Goal: Task Accomplishment & Management: Use online tool/utility

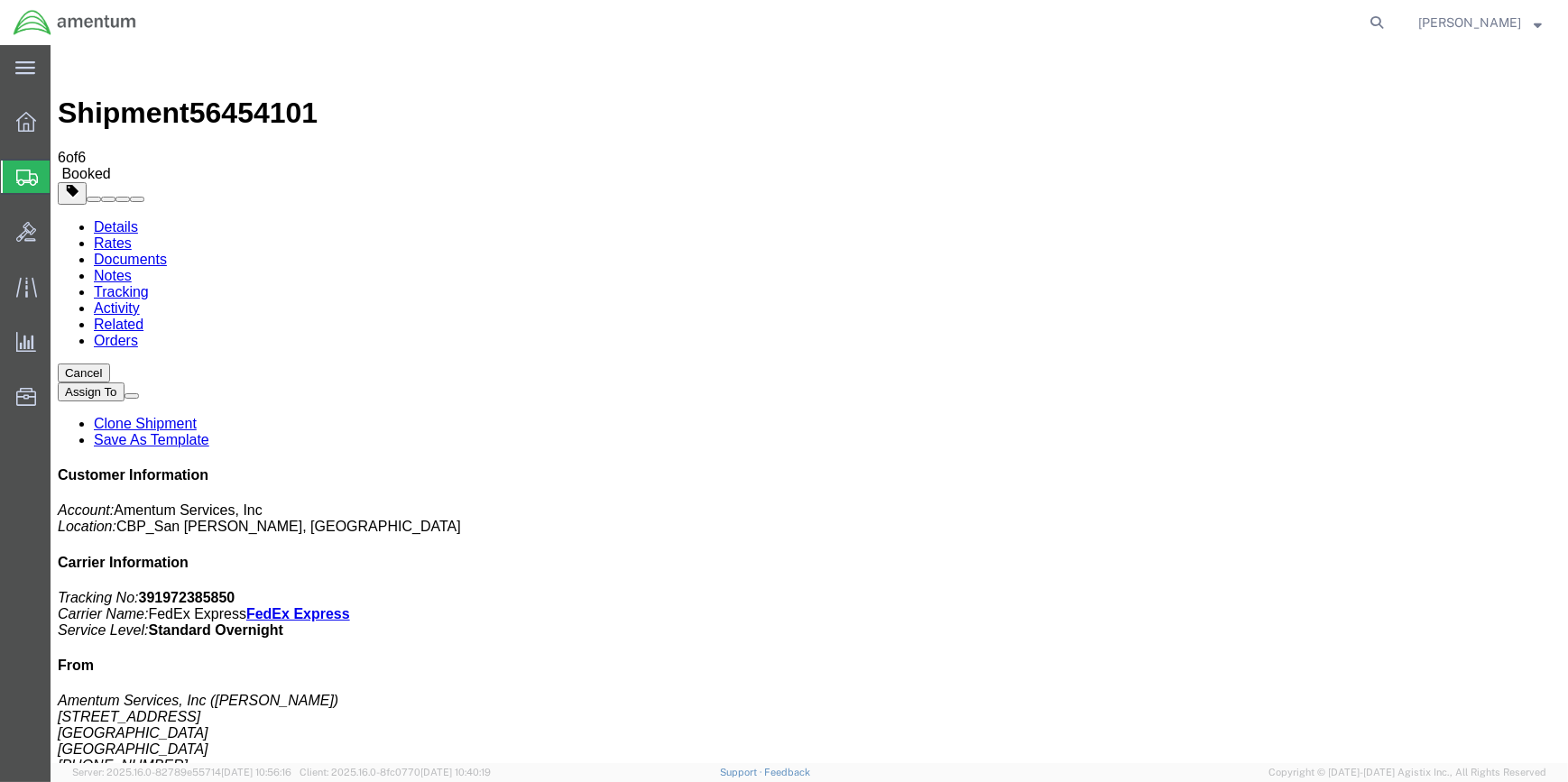
drag, startPoint x: 945, startPoint y: 158, endPoint x: 956, endPoint y: 204, distance: 47.3
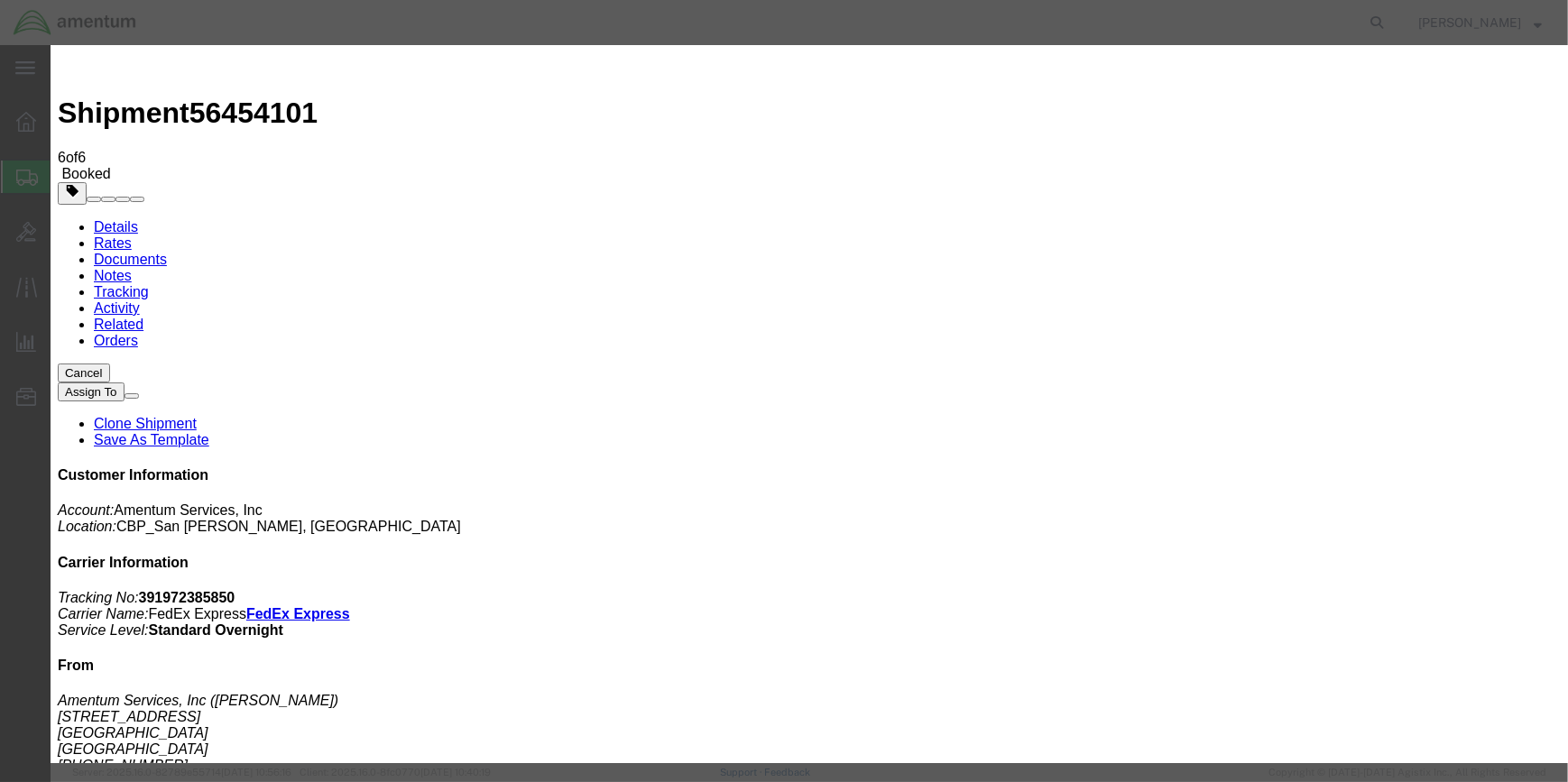
type input "C:\fakepath\EMI 56454101.pdf"
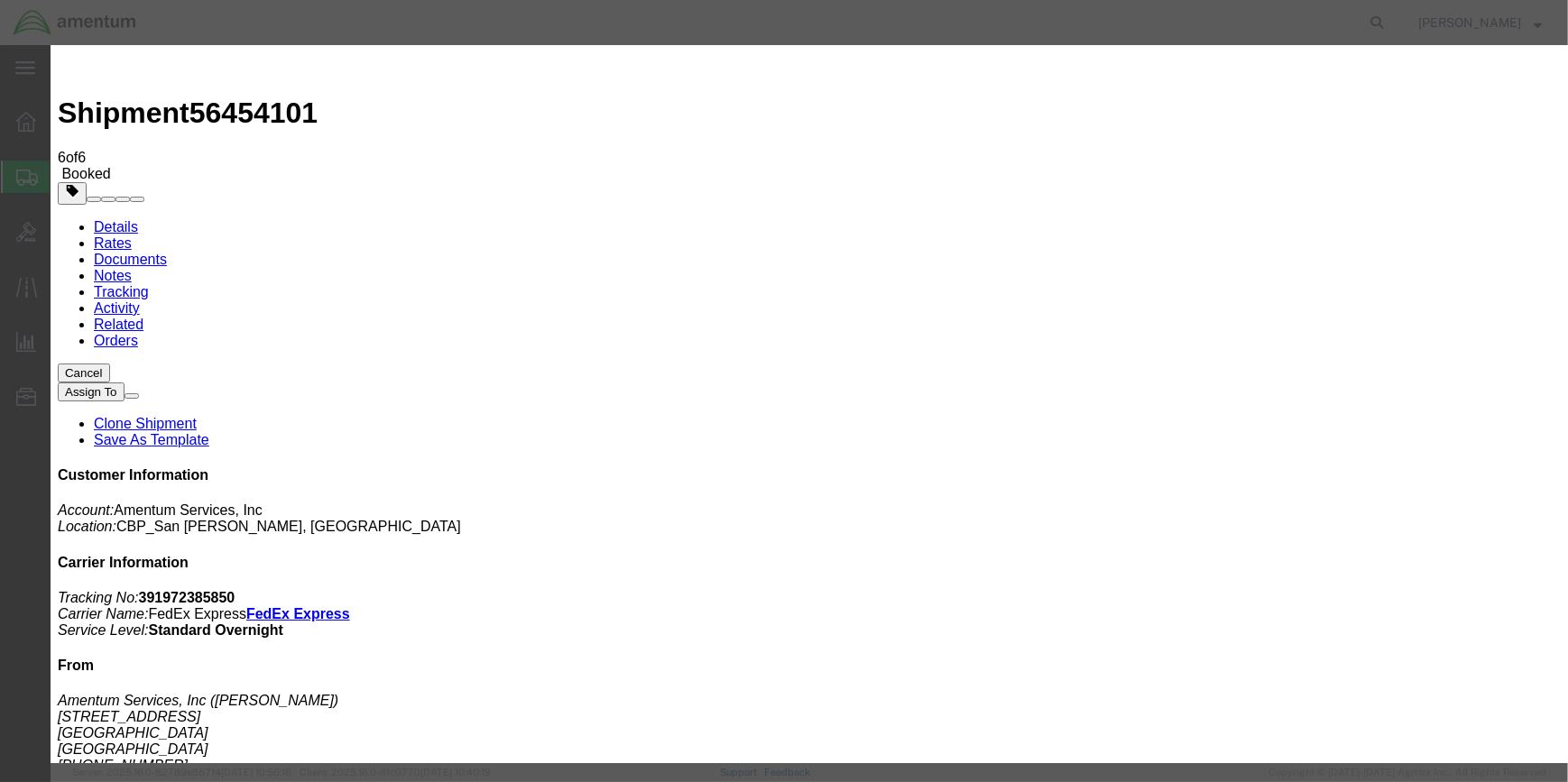
type input "C:\fakepath\EMI 56454101.pdf"
select select
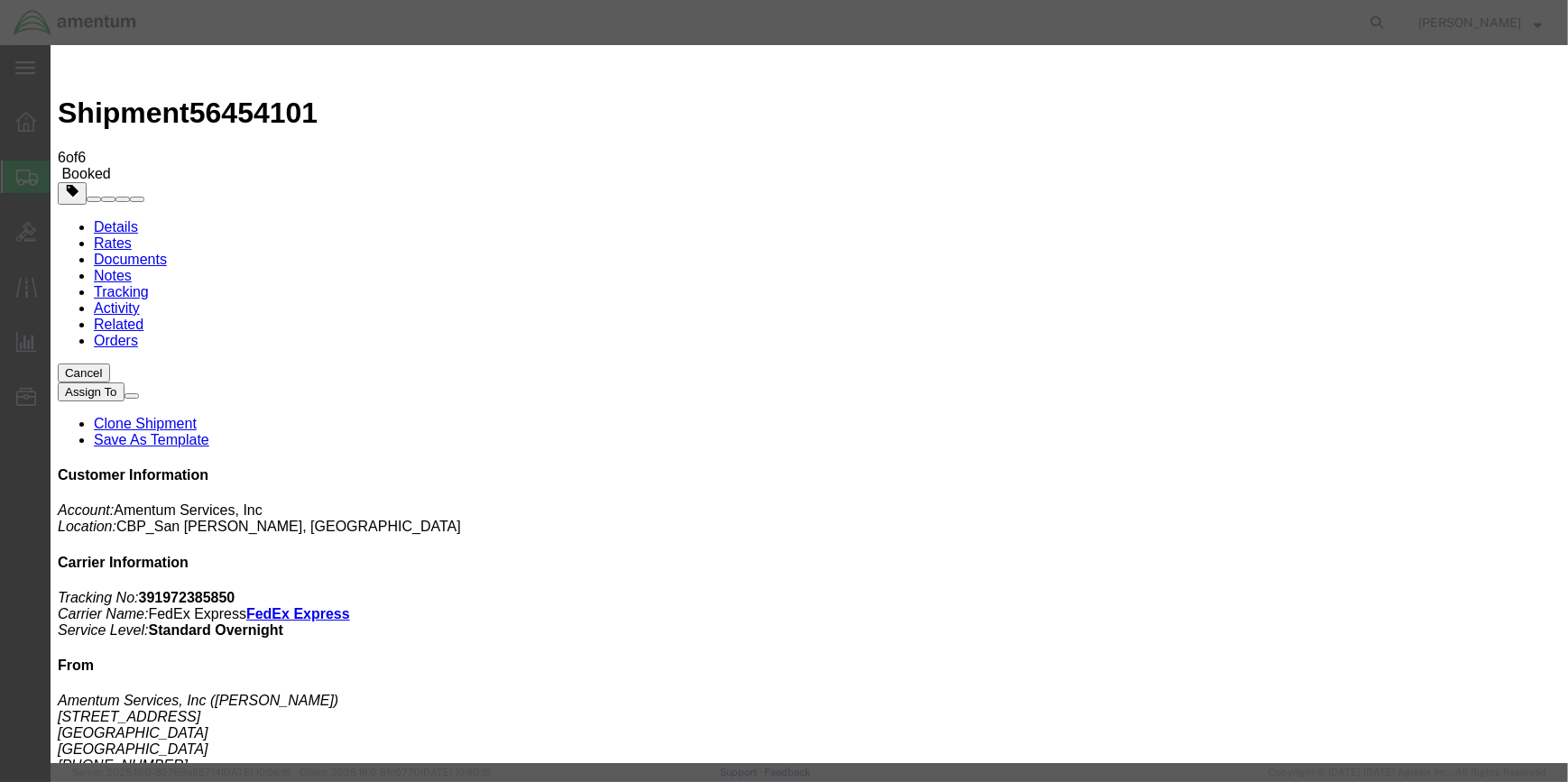
select select
